Goal: Download file/media

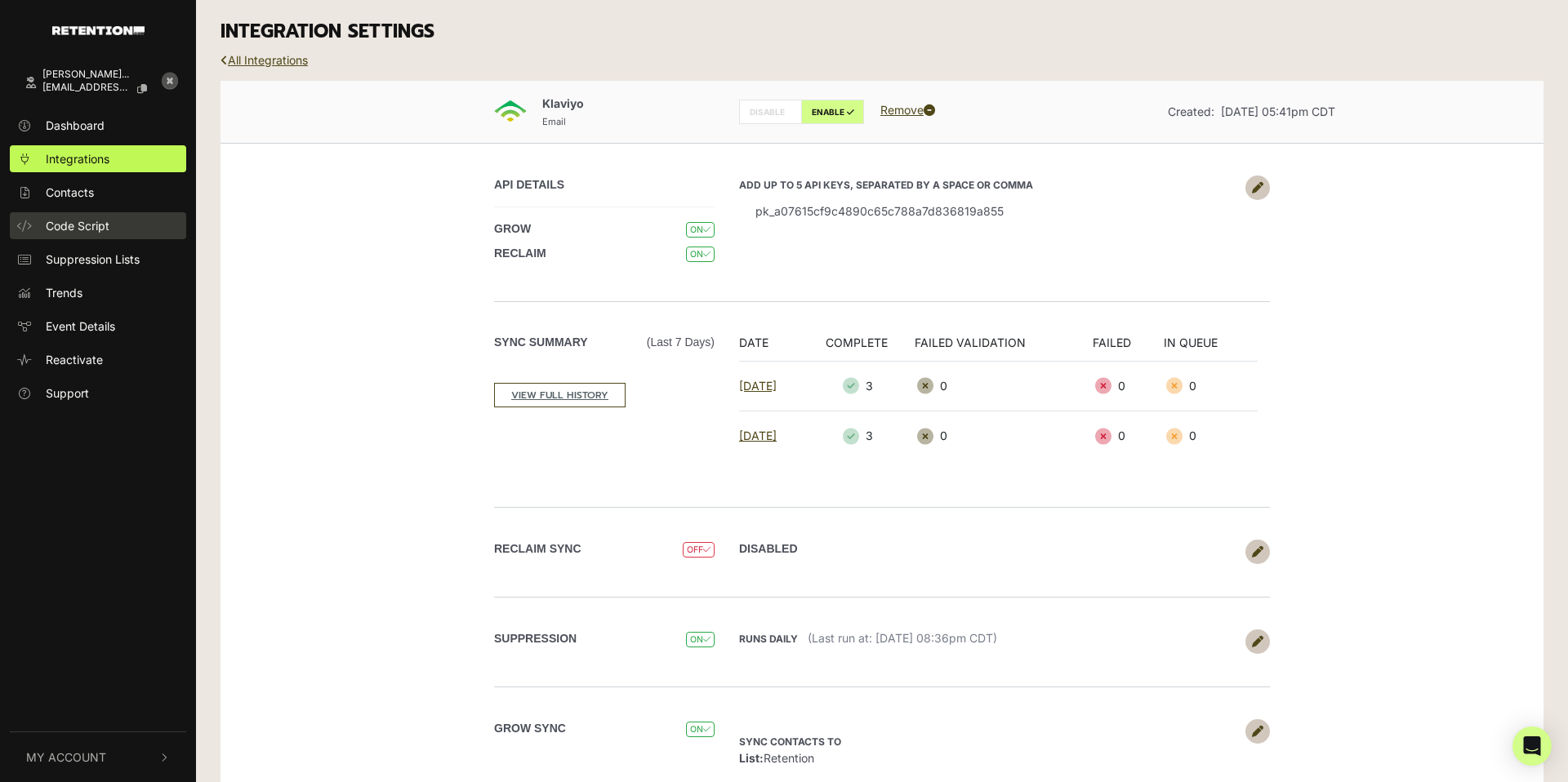
click at [61, 230] on span "Code Script" at bounding box center [78, 226] width 64 height 17
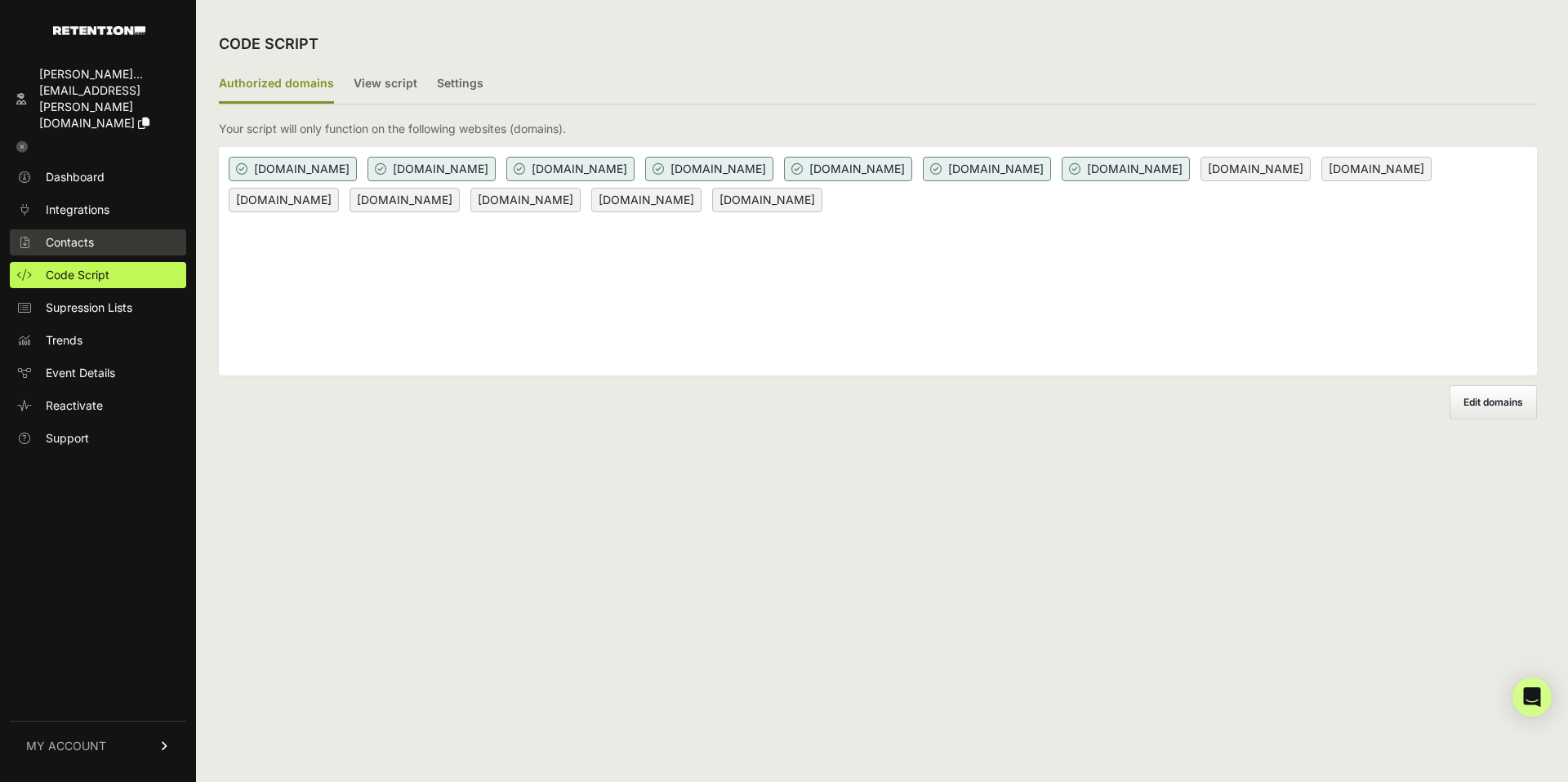
click at [70, 234] on span "Contacts" at bounding box center [70, 242] width 48 height 16
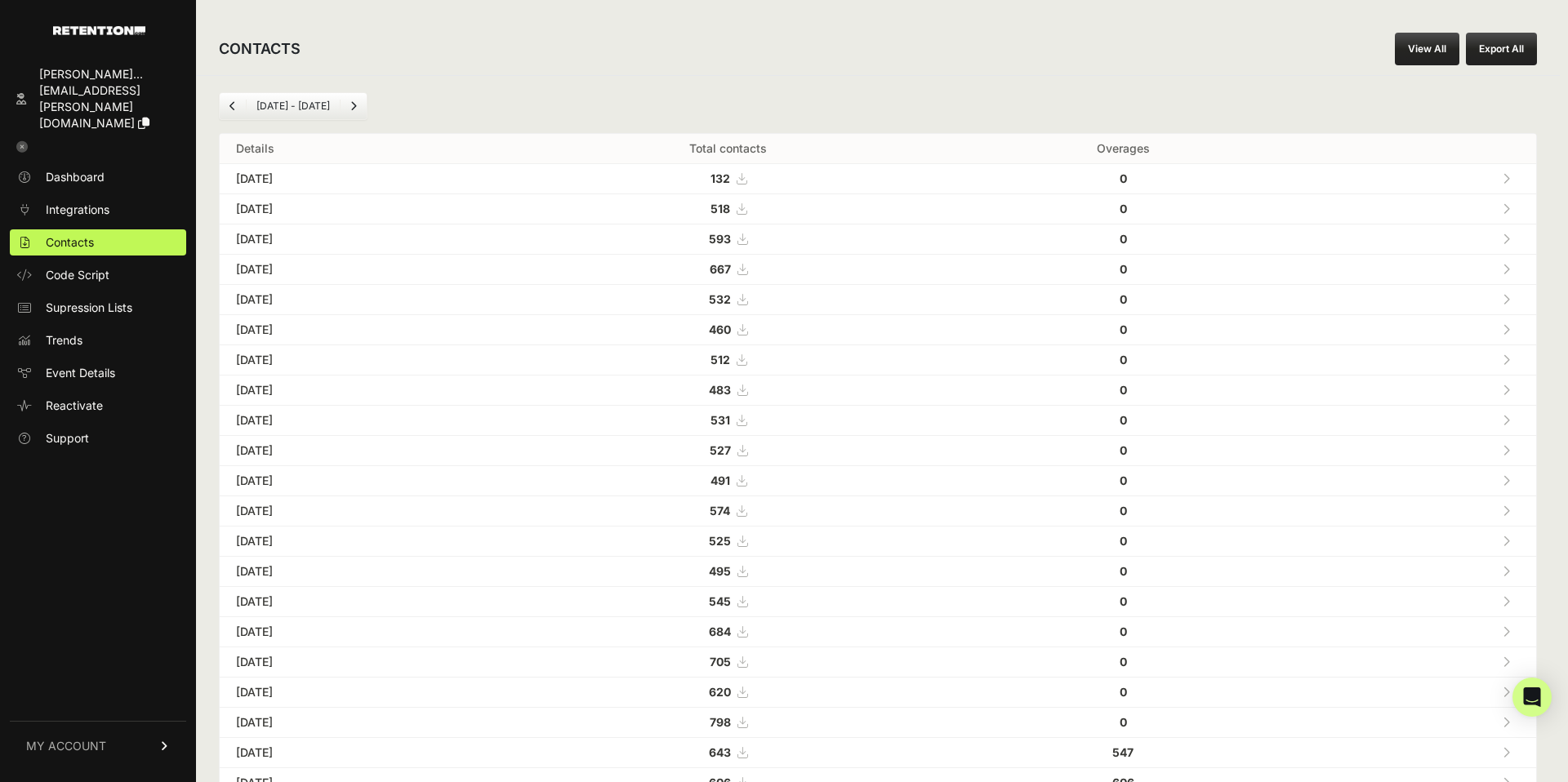
click at [730, 209] on strong "518" at bounding box center [720, 208] width 20 height 14
